Goal: Navigation & Orientation: Find specific page/section

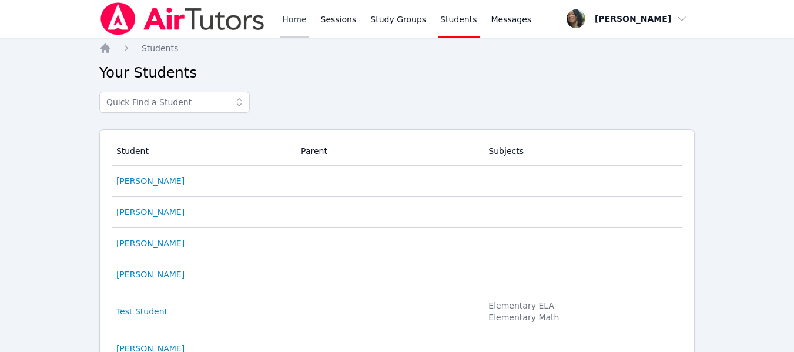
click at [286, 24] on link "Home" at bounding box center [294, 19] width 29 height 38
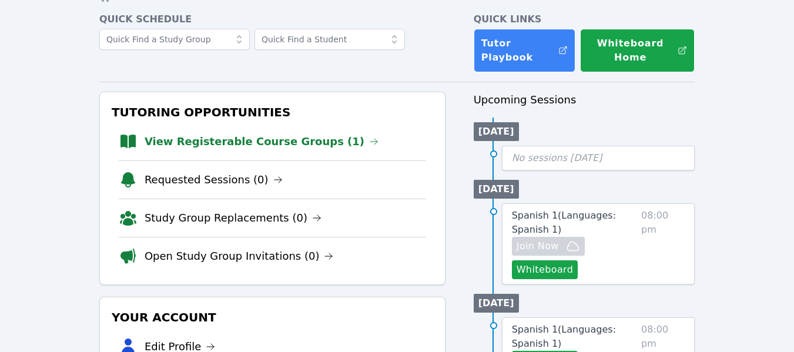
scroll to position [118, 0]
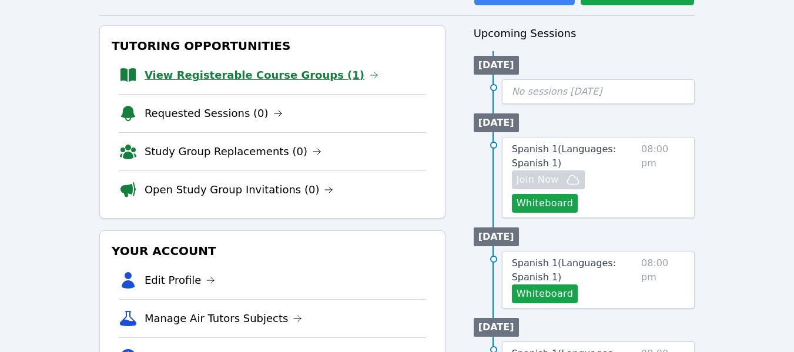
click at [276, 76] on link "View Registerable Course Groups (1)" at bounding box center [262, 75] width 234 height 16
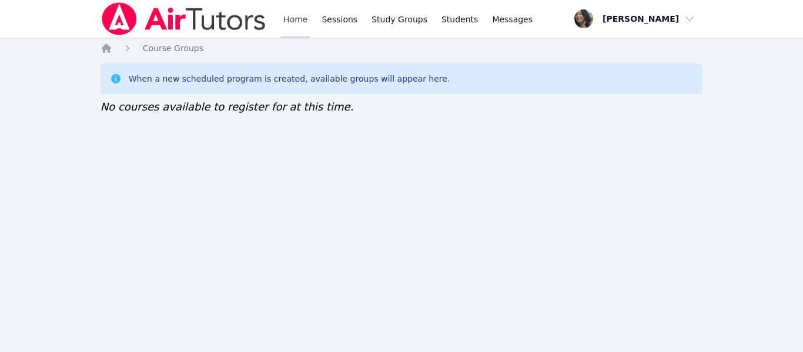
click at [290, 25] on link "Home" at bounding box center [295, 19] width 29 height 38
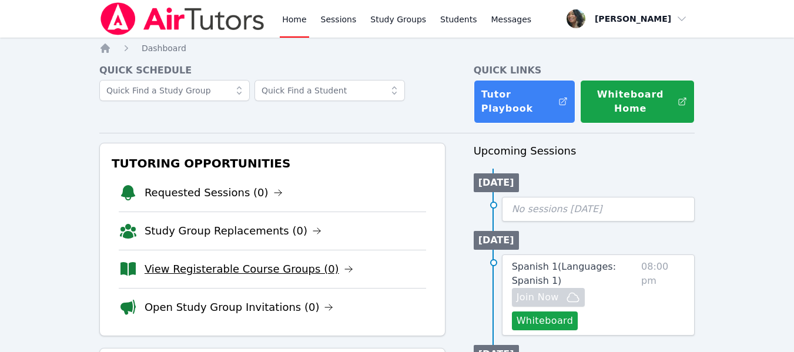
click at [227, 269] on link "View Registerable Course Groups (0)" at bounding box center [249, 269] width 209 height 16
click at [179, 190] on link "Requested Sessions (0)" at bounding box center [214, 193] width 138 height 16
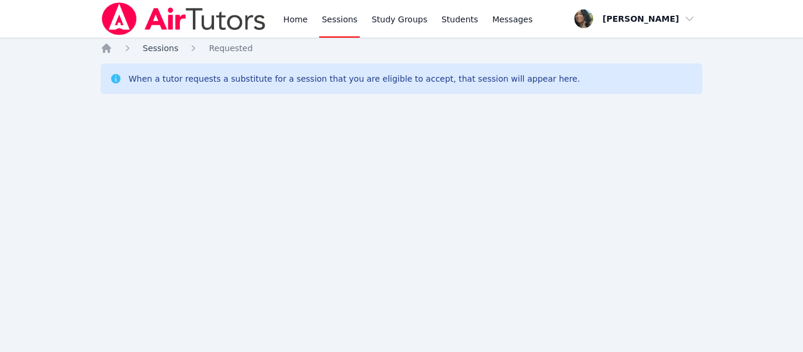
click at [163, 48] on span "Sessions" at bounding box center [161, 47] width 36 height 9
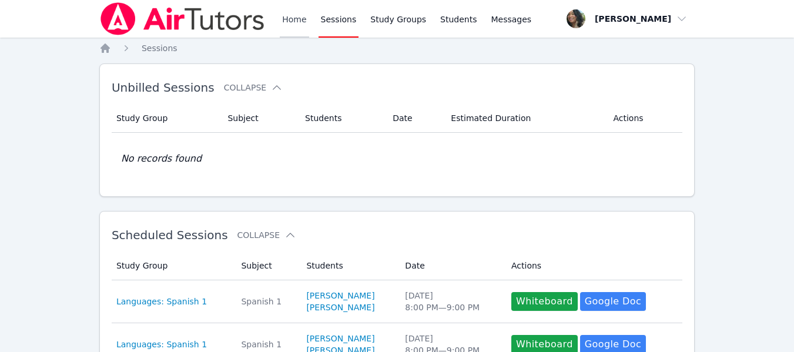
click at [287, 17] on link "Home" at bounding box center [294, 19] width 29 height 38
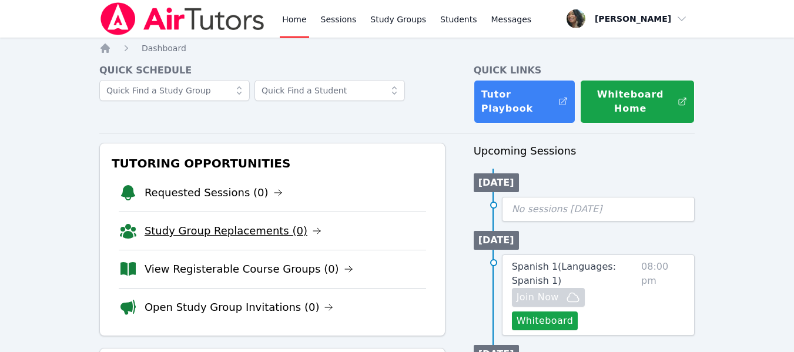
click at [217, 236] on link "Study Group Replacements (0)" at bounding box center [233, 231] width 177 height 16
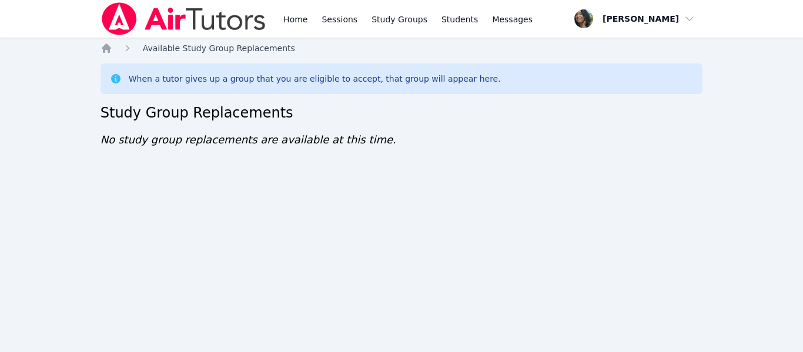
click at [159, 48] on span "Available Study Group Replacements" at bounding box center [219, 47] width 152 height 9
click at [295, 18] on link "Home" at bounding box center [295, 19] width 29 height 38
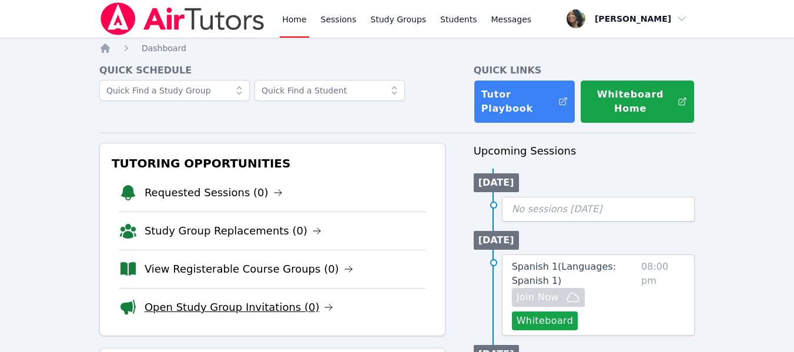
click at [236, 307] on link "Open Study Group Invitations (0)" at bounding box center [239, 307] width 189 height 16
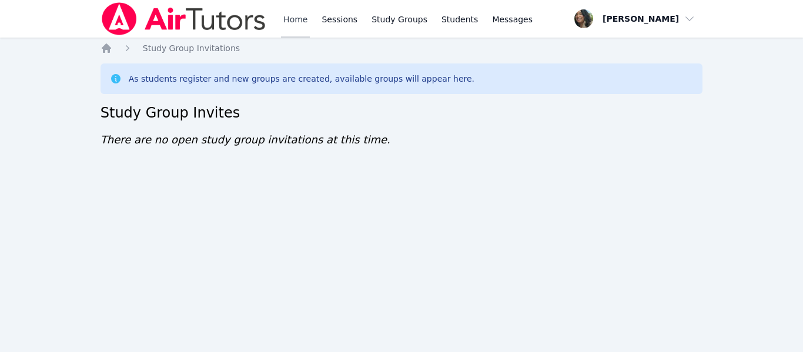
click at [296, 19] on link "Home" at bounding box center [295, 19] width 29 height 38
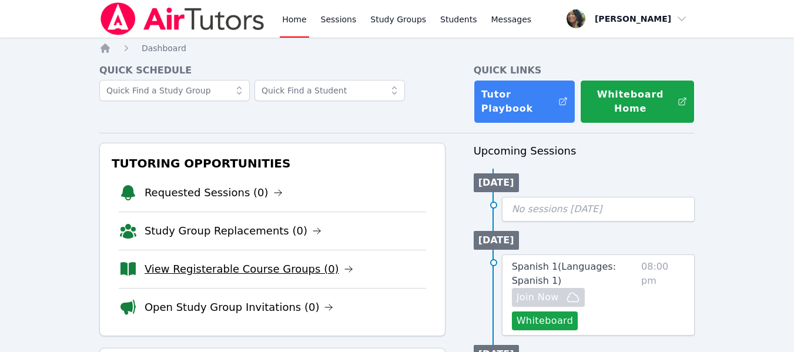
click at [236, 267] on link "View Registerable Course Groups (0)" at bounding box center [249, 269] width 209 height 16
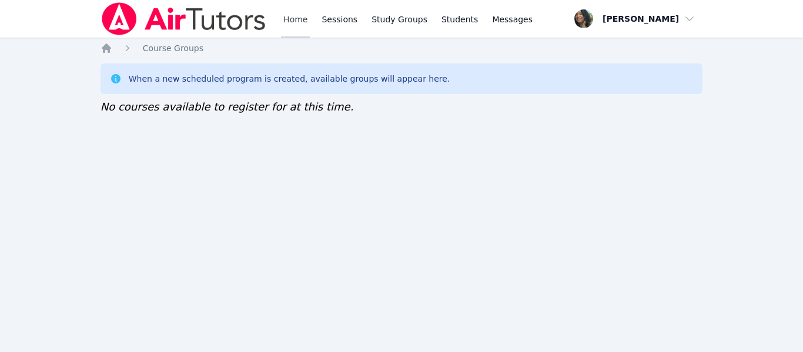
click at [296, 25] on link "Home" at bounding box center [295, 19] width 29 height 38
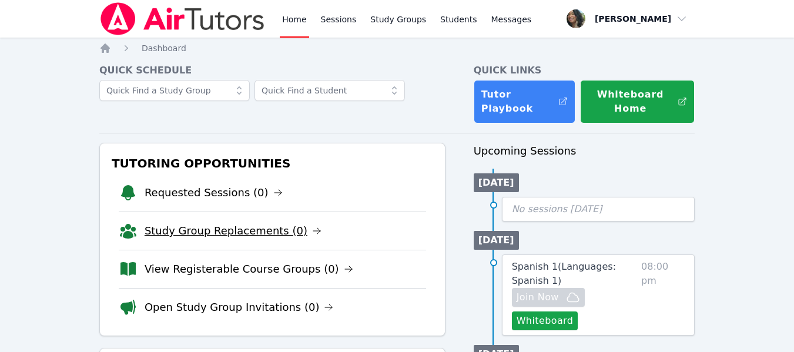
click at [244, 234] on link "Study Group Replacements (0)" at bounding box center [233, 231] width 177 height 16
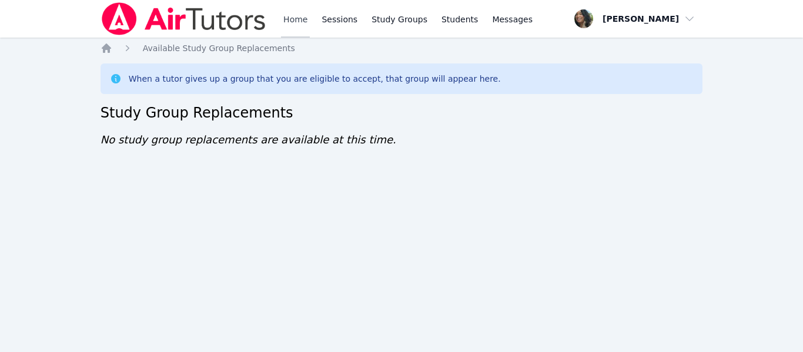
click at [293, 22] on link "Home" at bounding box center [295, 19] width 29 height 38
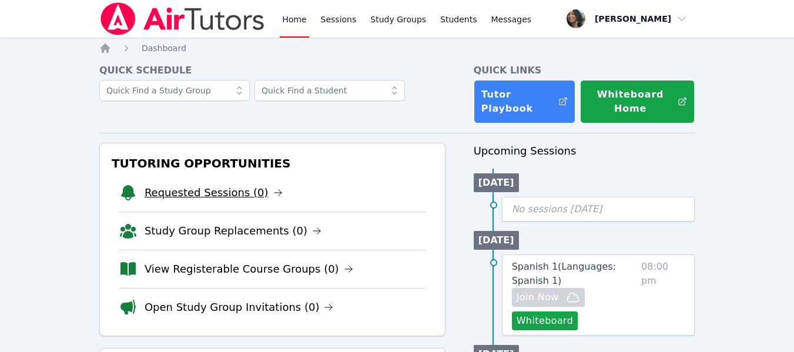
click at [216, 193] on link "Requested Sessions (0)" at bounding box center [214, 193] width 138 height 16
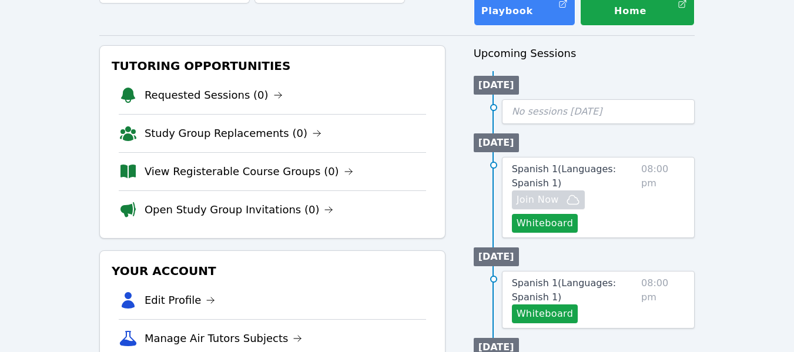
scroll to position [118, 0]
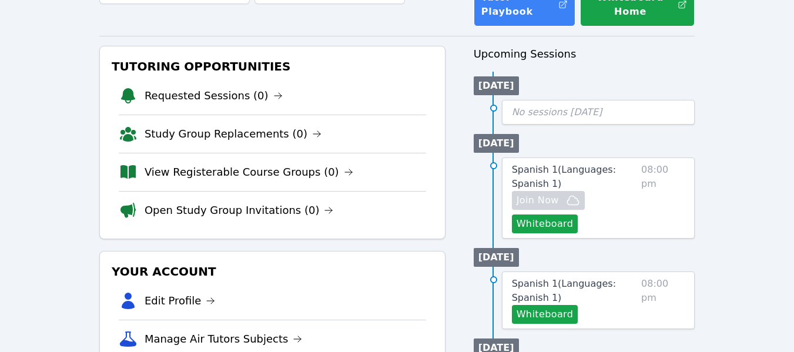
scroll to position [118, 0]
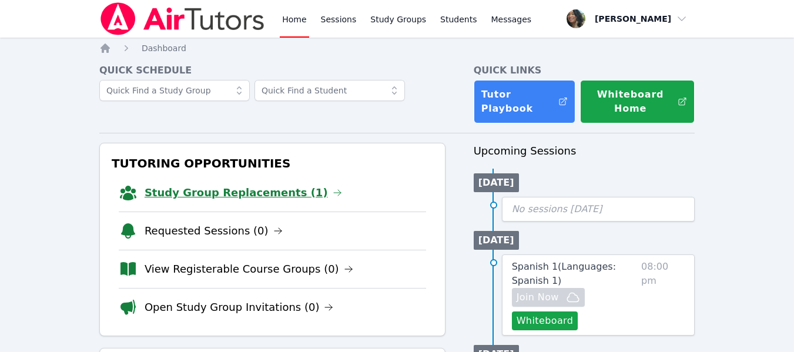
click at [238, 188] on link "Study Group Replacements (1)" at bounding box center [243, 193] width 197 height 16
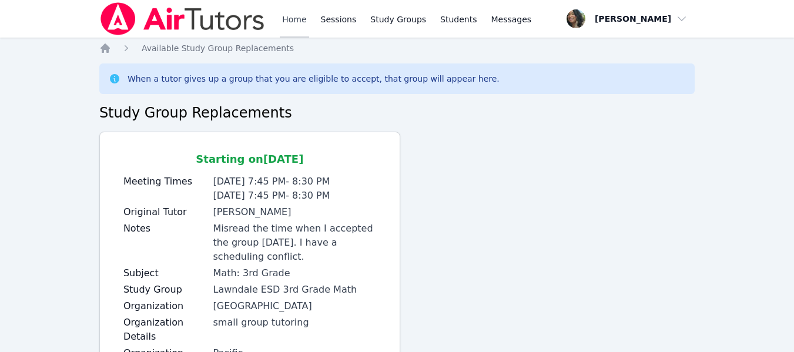
click at [296, 22] on link "Home" at bounding box center [294, 19] width 29 height 38
